Goal: Task Accomplishment & Management: Use online tool/utility

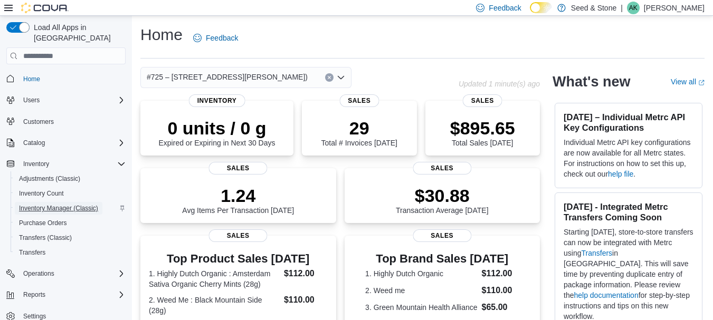
click at [54, 204] on span "Inventory Manager (Classic)" at bounding box center [58, 208] width 79 height 8
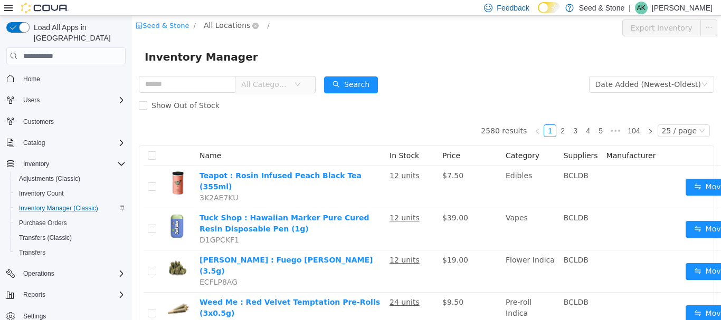
click at [230, 24] on span "All Locations" at bounding box center [227, 26] width 46 height 12
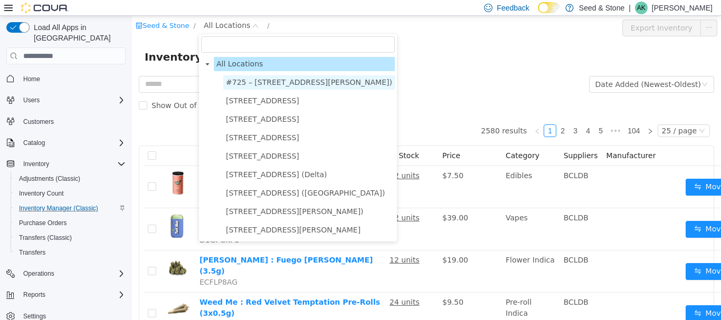
click at [254, 83] on span "#725 – [STREET_ADDRESS][PERSON_NAME])" at bounding box center [309, 82] width 166 height 8
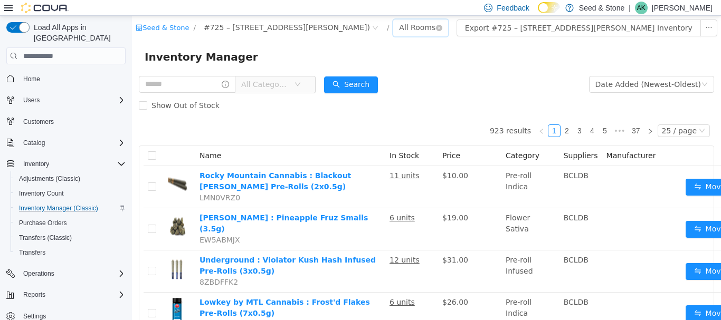
click at [415, 29] on div "All Rooms" at bounding box center [417, 28] width 36 height 16
click at [411, 70] on li "Front Room" at bounding box center [418, 66] width 63 height 17
click at [444, 78] on form "All Categories Date Added (Newest-Oldest) Search Show Out of Stock" at bounding box center [426, 95] width 575 height 42
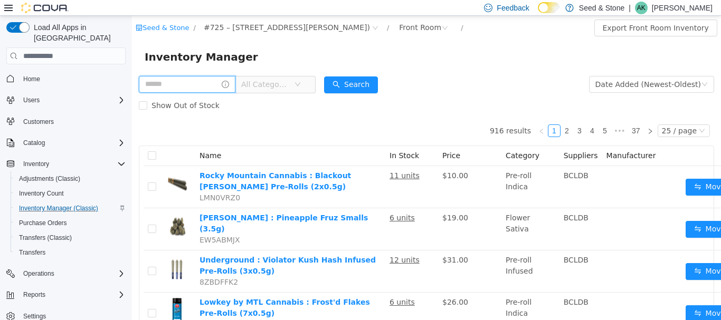
click at [196, 85] on input "text" at bounding box center [187, 84] width 97 height 17
type input "****"
click at [388, 87] on button "Search" at bounding box center [361, 85] width 54 height 17
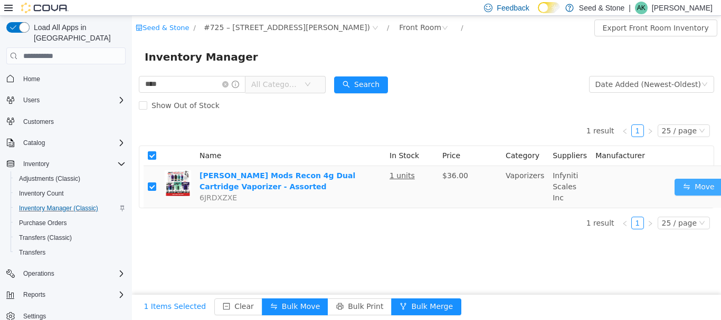
click at [682, 193] on button "Move" at bounding box center [699, 187] width 49 height 17
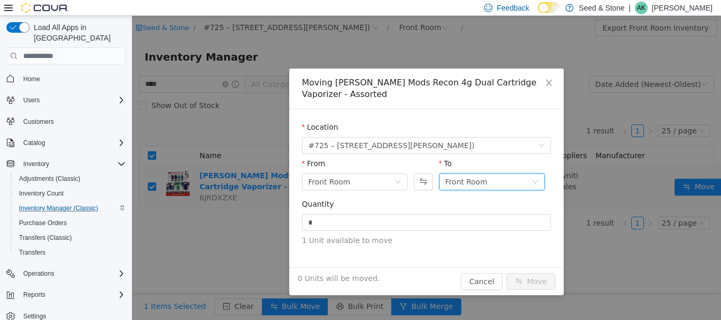
click at [474, 182] on div "Front Room" at bounding box center [467, 182] width 42 height 16
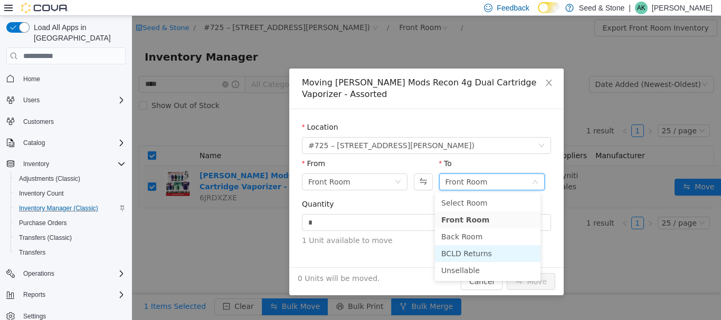
click at [470, 252] on li "BCLD Returns" at bounding box center [488, 253] width 106 height 17
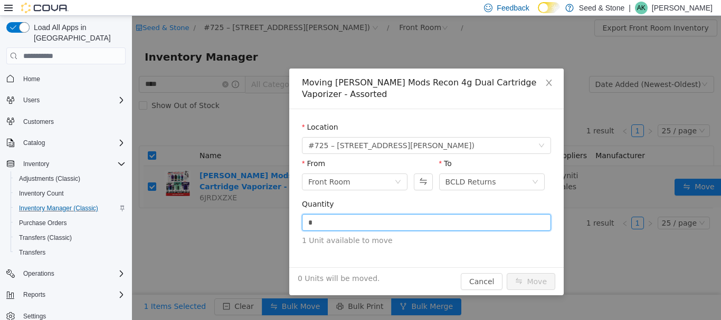
drag, startPoint x: 374, startPoint y: 219, endPoint x: 210, endPoint y: 219, distance: 163.6
click at [210, 219] on div "Moving [PERSON_NAME] Mods Recon 4g Dual Cartridge Vaporizer - Assorted Location…" at bounding box center [426, 168] width 589 height 305
type input "*"
click at [519, 283] on button "Move" at bounding box center [531, 281] width 49 height 17
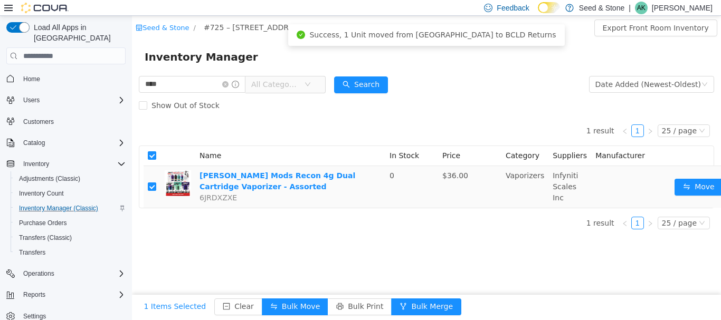
click at [493, 254] on div "Seed & Stone / #725 – 19800 Lougheed Hwy ([GEOGRAPHIC_DATA][PERSON_NAME]) / Fro…" at bounding box center [426, 168] width 589 height 305
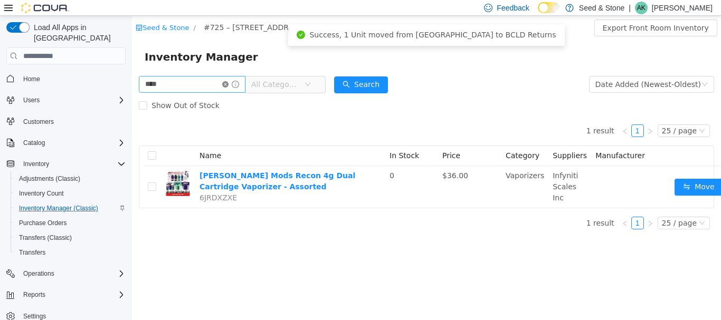
click at [229, 85] on icon "icon: close-circle" at bounding box center [225, 84] width 6 height 6
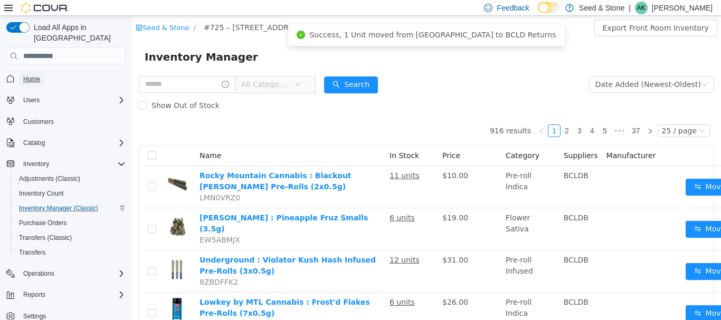
click at [30, 75] on span "Home" at bounding box center [31, 79] width 17 height 8
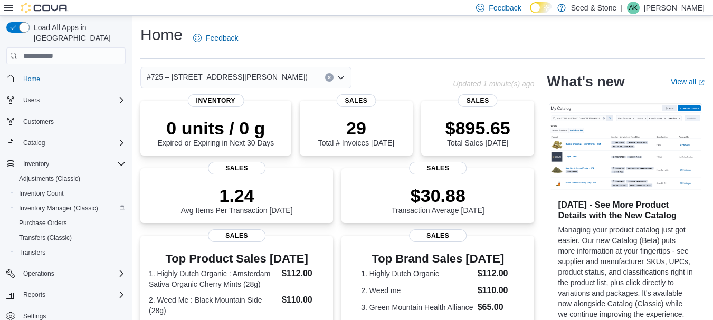
click at [399, 35] on div "Home Feedback" at bounding box center [422, 37] width 564 height 27
click at [450, 53] on div "Home Feedback" at bounding box center [422, 41] width 564 height 34
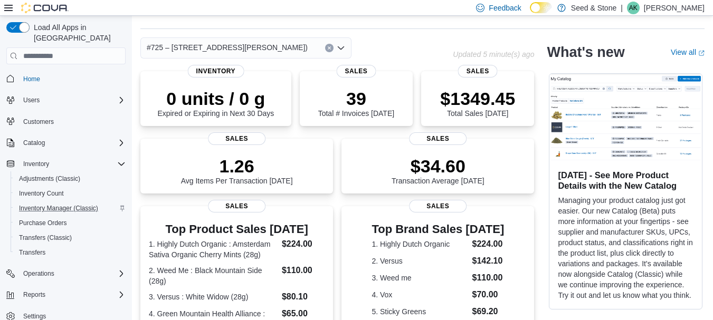
scroll to position [53, 0]
